Goal: Transaction & Acquisition: Purchase product/service

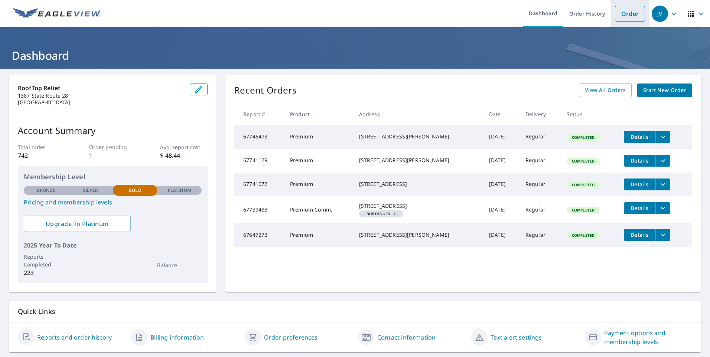
click at [631, 12] on link "Order" at bounding box center [630, 14] width 30 height 16
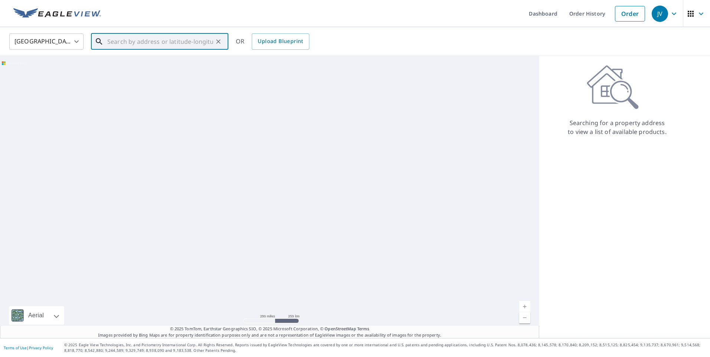
click at [193, 46] on input "text" at bounding box center [160, 41] width 106 height 21
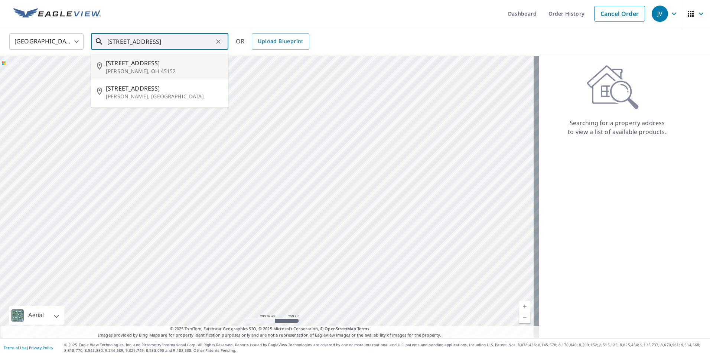
click at [156, 66] on span "[STREET_ADDRESS]" at bounding box center [164, 63] width 117 height 9
type input "[STREET_ADDRESS][PERSON_NAME]"
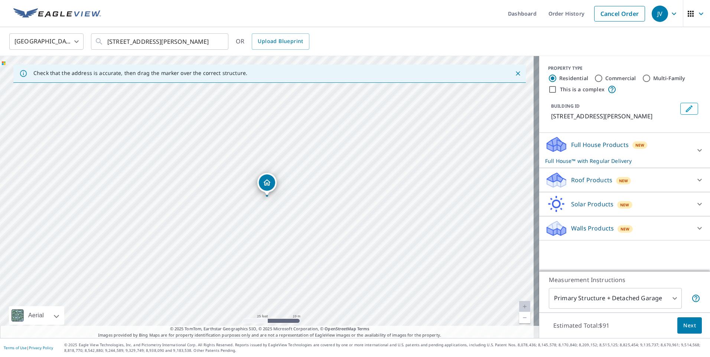
click at [658, 175] on div "Roof Products New" at bounding box center [618, 180] width 146 height 17
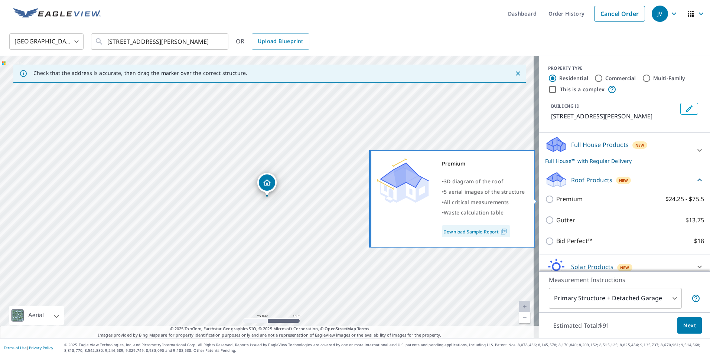
click at [556, 196] on p "Premium" at bounding box center [569, 199] width 26 height 9
click at [556, 196] on input "Premium $24.25 - $75.5" at bounding box center [550, 199] width 11 height 9
checkbox input "true"
checkbox input "false"
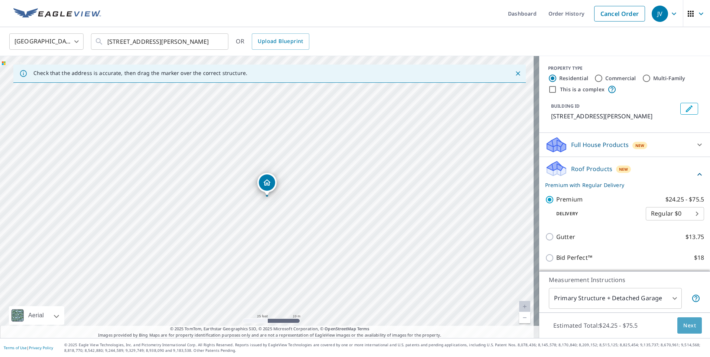
click at [685, 326] on span "Next" at bounding box center [690, 325] width 13 height 9
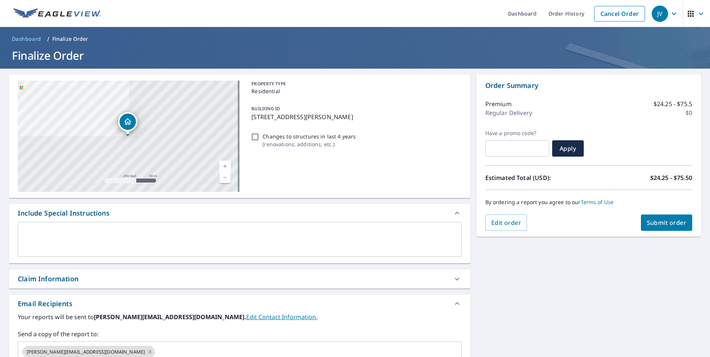
click at [659, 222] on span "Submit order" at bounding box center [667, 223] width 40 height 8
